Goal: Share content: Share content

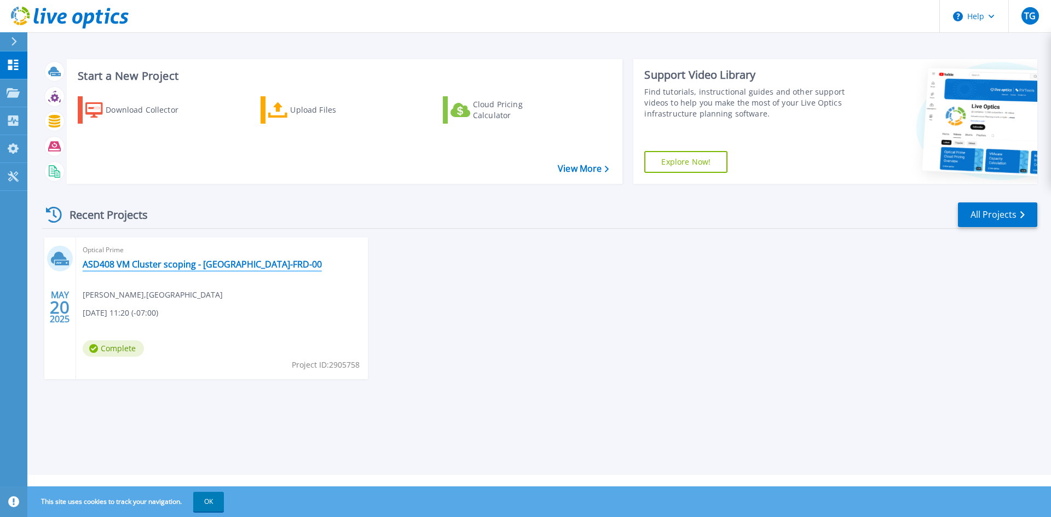
click at [195, 264] on link "ASD408 VM Cluster scoping - AUBURN-FRD-00" at bounding box center [202, 264] width 239 height 11
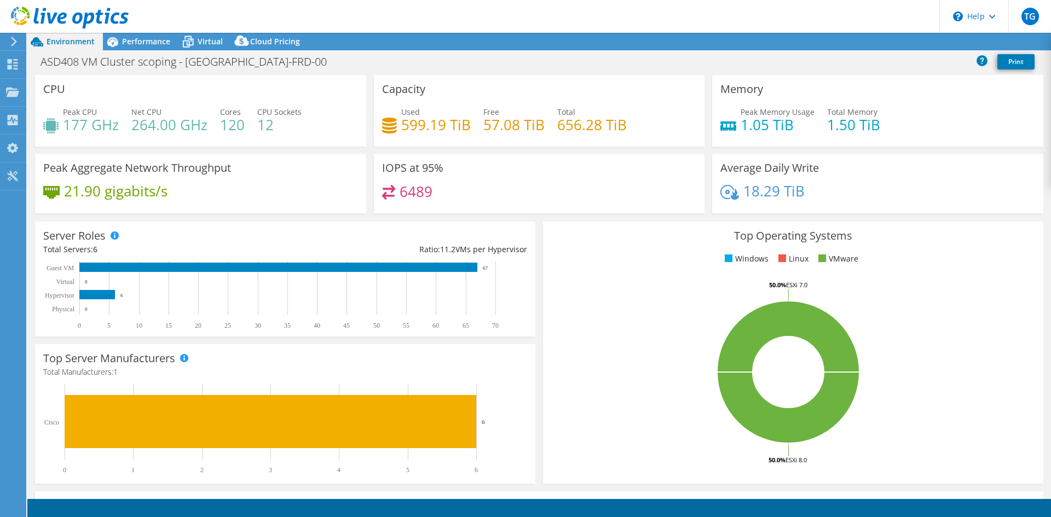
select select "USD"
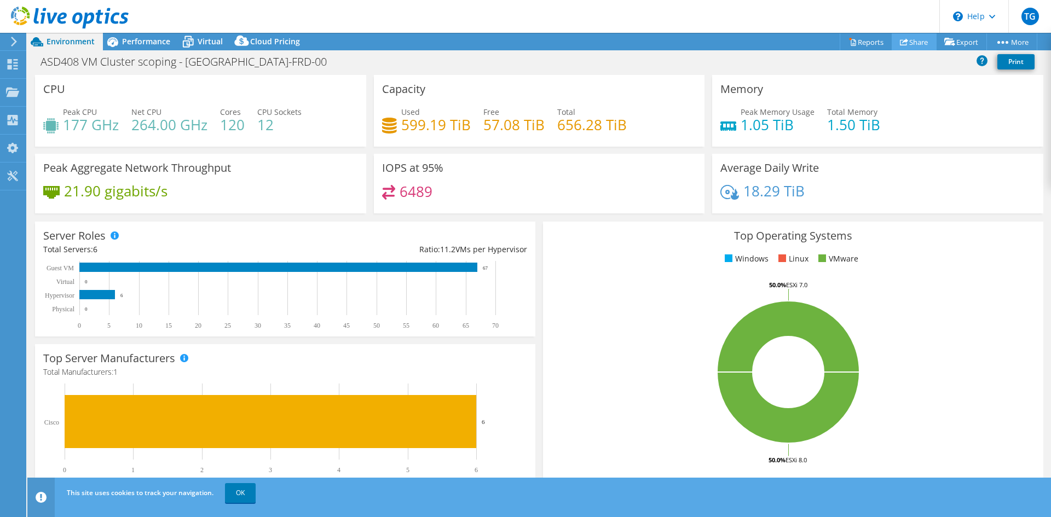
click at [904, 42] on link "Share" at bounding box center [914, 41] width 45 height 17
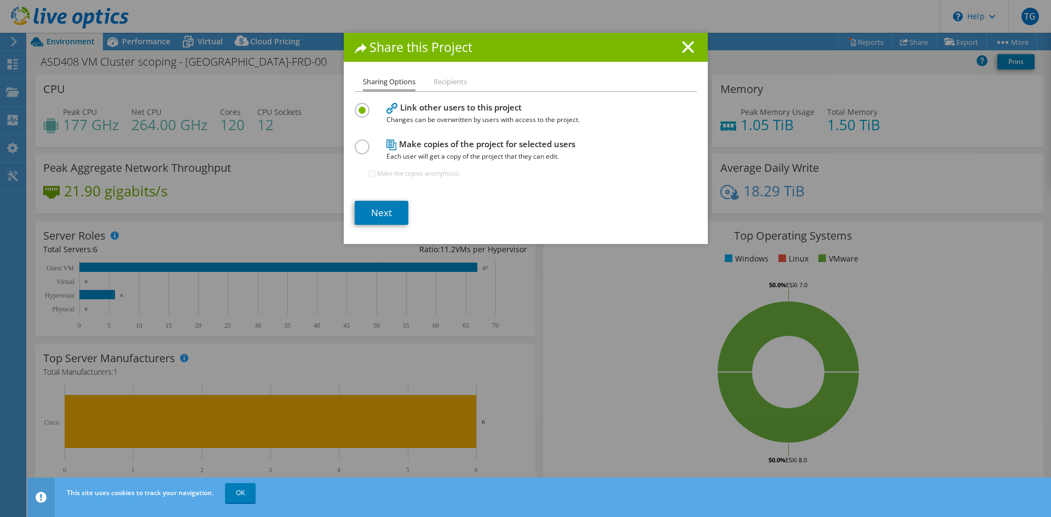
click at [361, 142] on label at bounding box center [364, 141] width 19 height 3
click at [0, 0] on input "radio" at bounding box center [0, 0] width 0 height 0
click at [384, 210] on link "Next" at bounding box center [382, 213] width 54 height 24
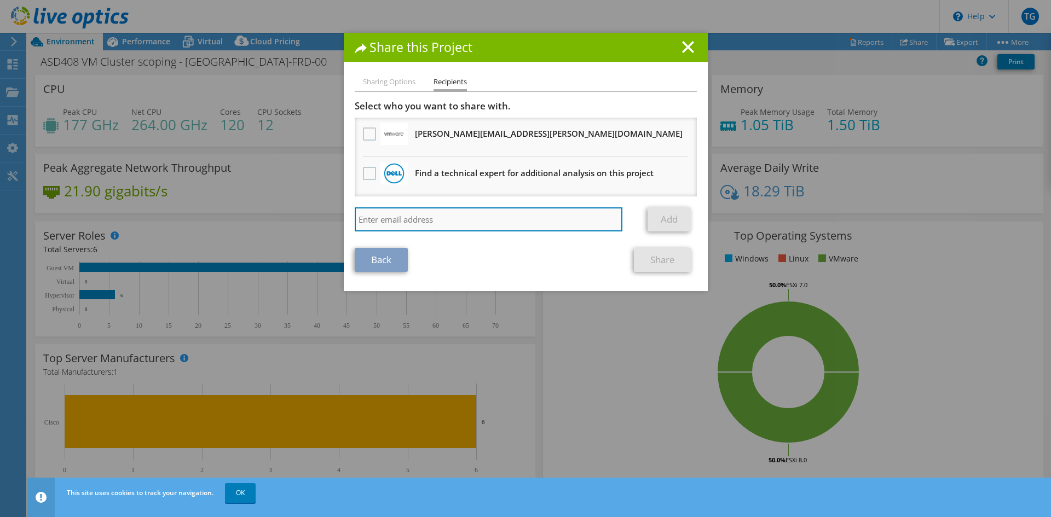
click at [458, 213] on input "search" at bounding box center [489, 219] width 268 height 24
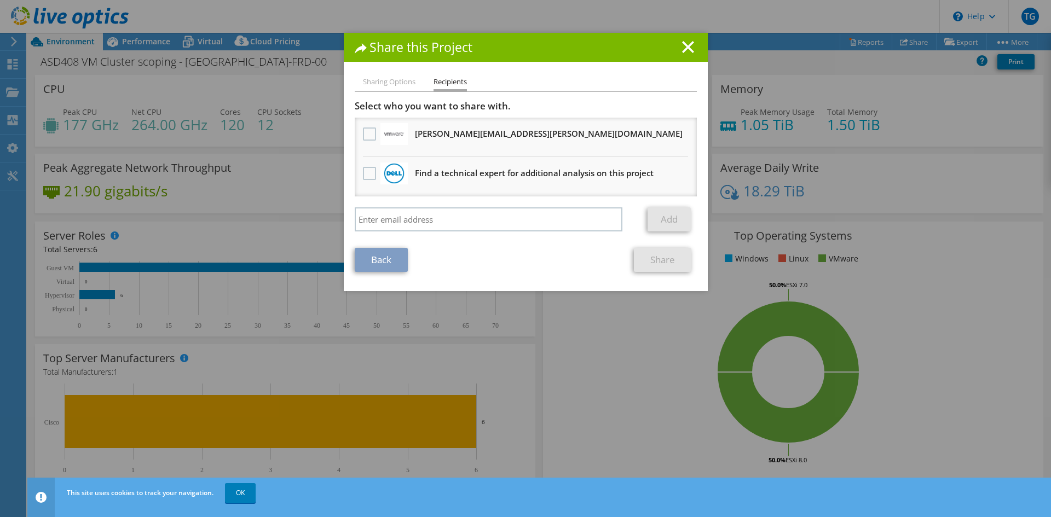
click at [676, 48] on h1 "Share this Project" at bounding box center [526, 47] width 342 height 13
click at [682, 48] on icon at bounding box center [688, 47] width 12 height 12
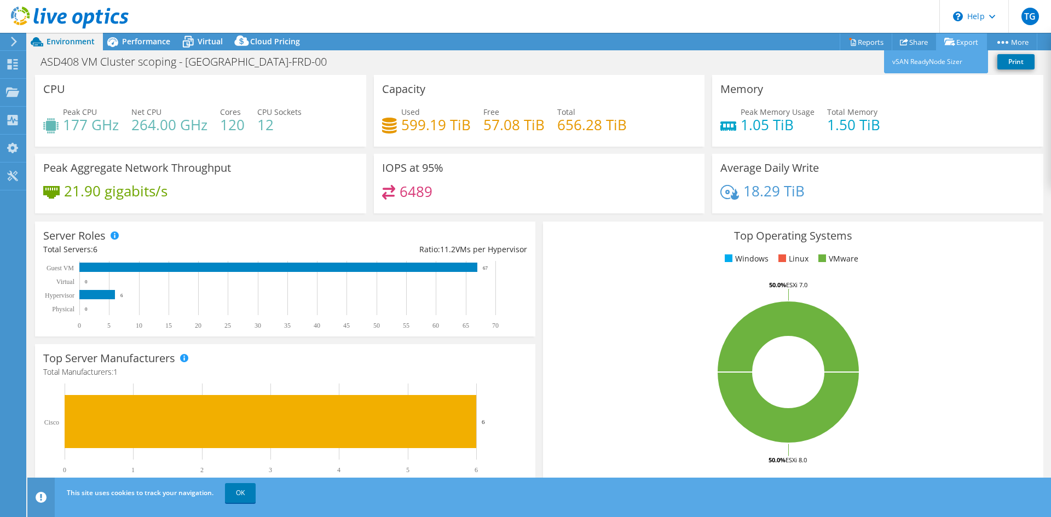
click at [953, 39] on link "Export" at bounding box center [961, 41] width 51 height 17
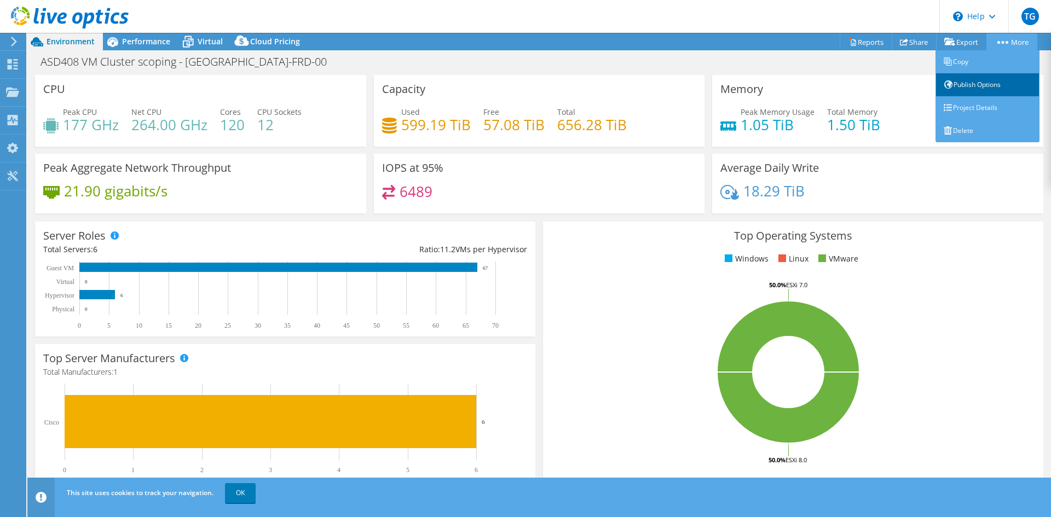
click at [997, 89] on link "Publish Options" at bounding box center [988, 84] width 104 height 23
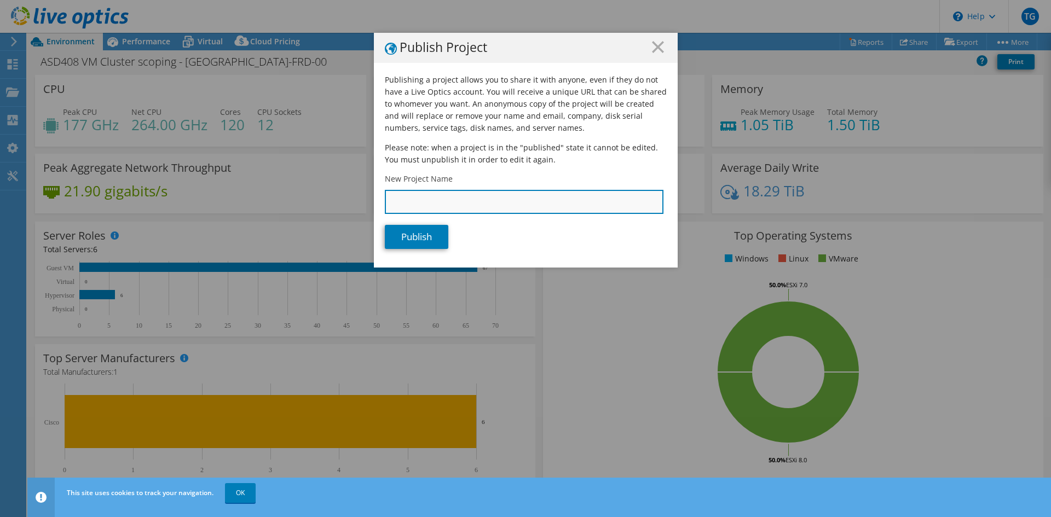
click at [546, 205] on input "New Project Name" at bounding box center [524, 202] width 279 height 24
type input "[GEOGRAPHIC_DATA] - Virtual Environment Details"
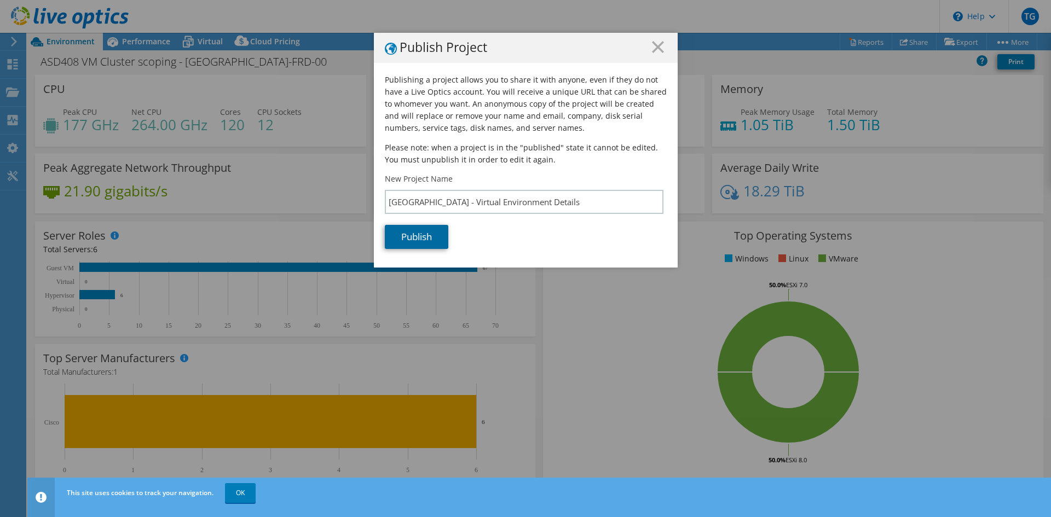
click at [423, 232] on link "Publish" at bounding box center [416, 237] width 63 height 24
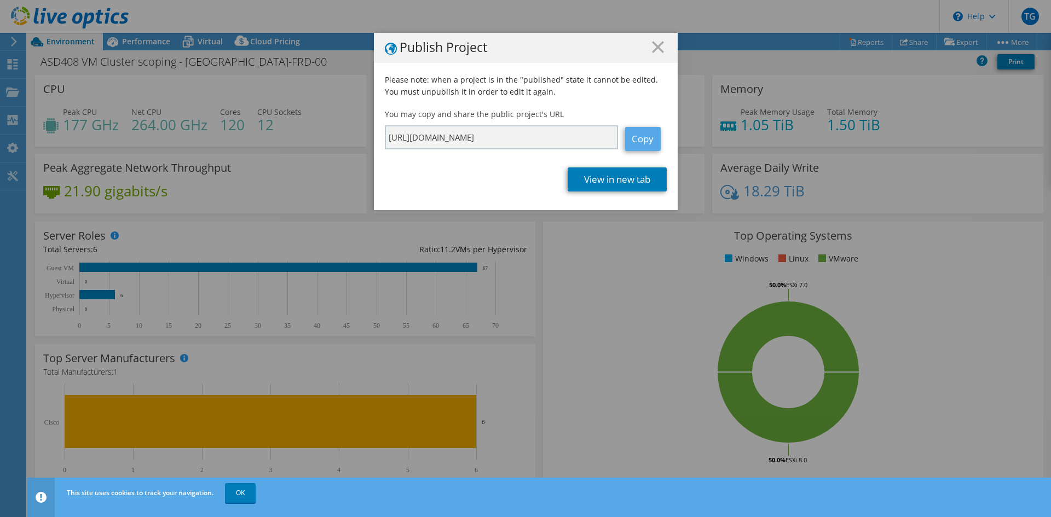
click at [637, 136] on link "Copy" at bounding box center [643, 139] width 36 height 24
click at [632, 136] on link "Copy" at bounding box center [643, 139] width 36 height 24
click at [662, 43] on h1 "Publish Project" at bounding box center [526, 48] width 282 height 14
click at [655, 47] on icon at bounding box center [658, 47] width 12 height 12
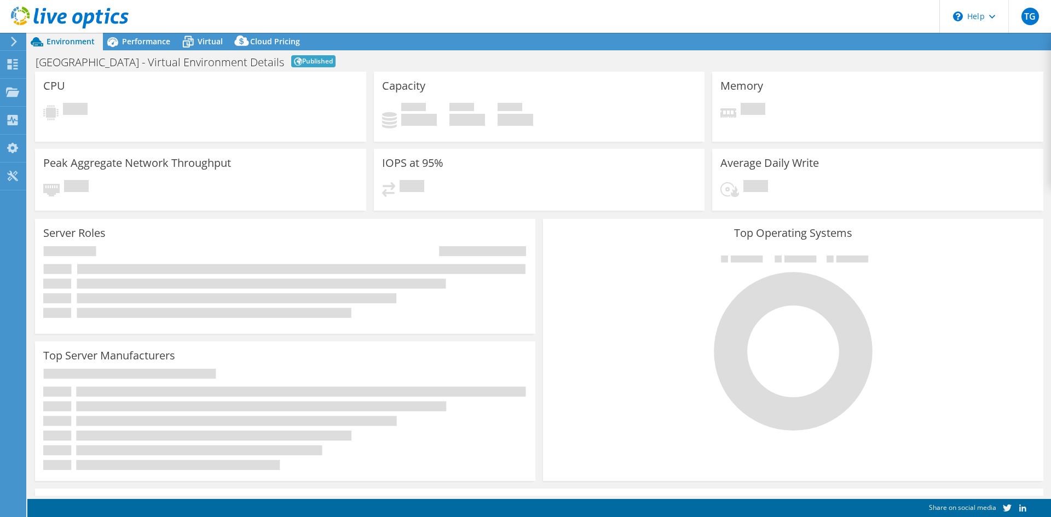
select select "USD"
